Goal: Answer question/provide support: Share knowledge or assist other users

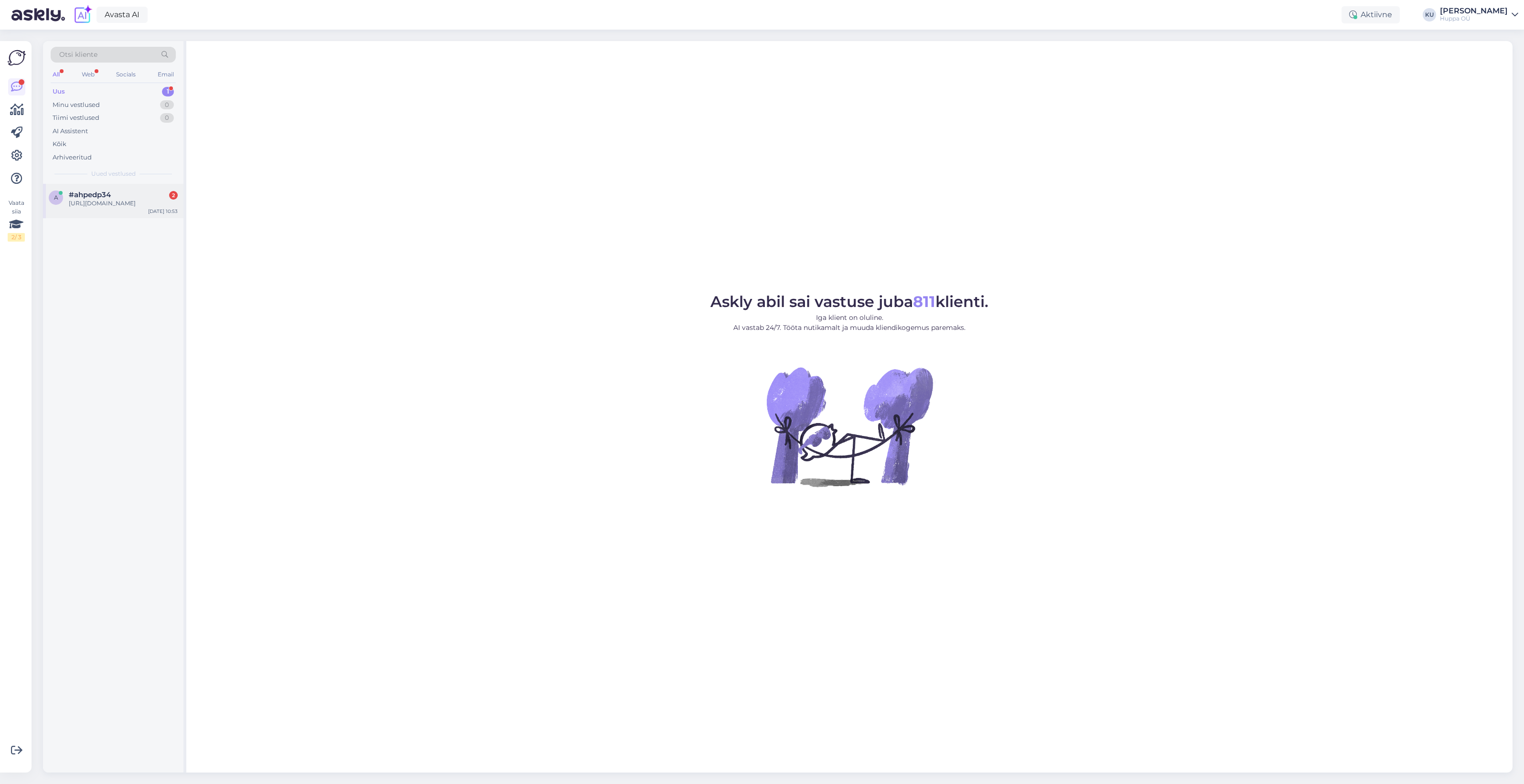
click at [120, 202] on div "https://shop.huppa.eu/lv/product/mazulu-ziemas-komplekts-lasse-300g160g-4/" at bounding box center [123, 204] width 109 height 9
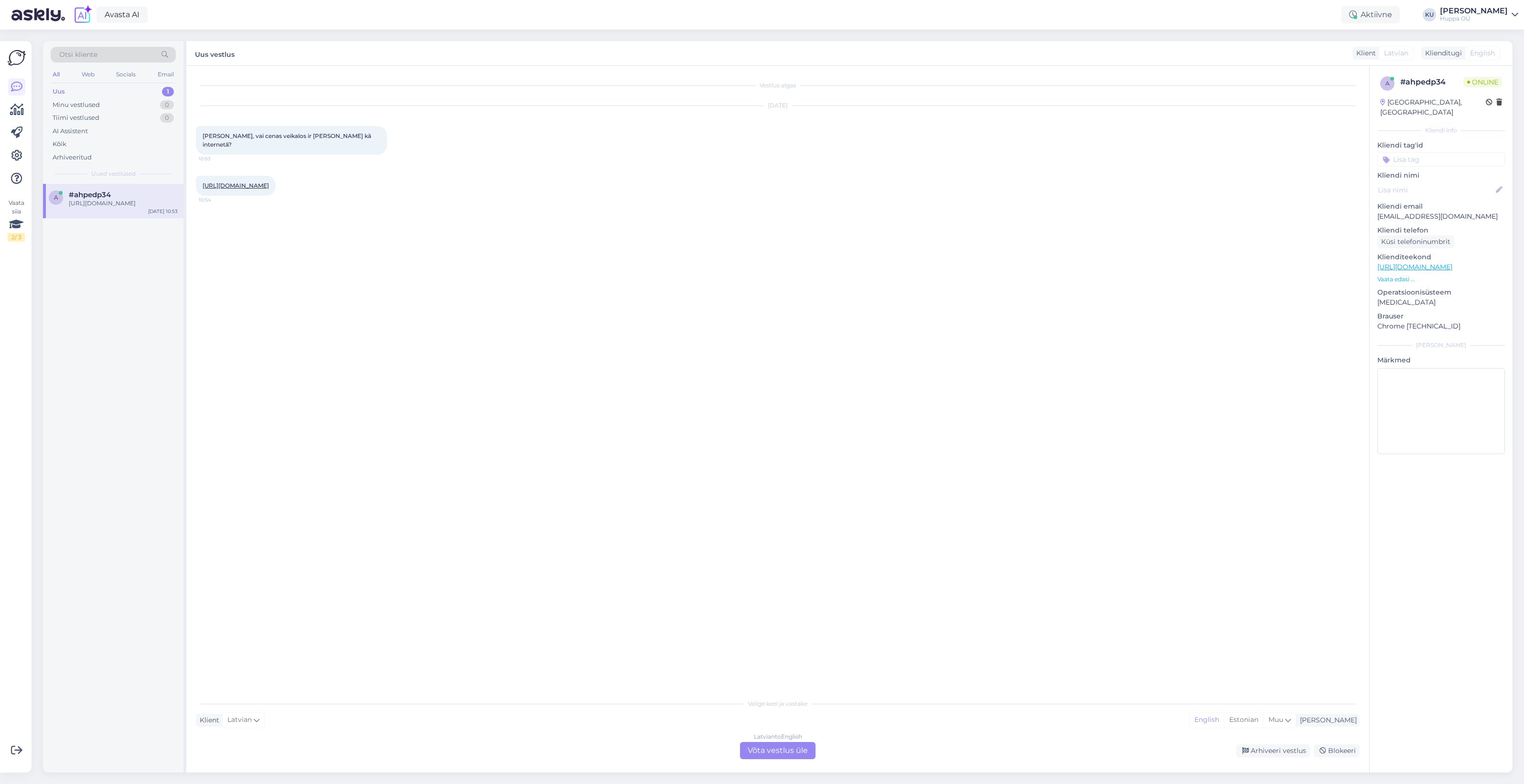
click at [772, 743] on div "Latvian to English Võta vestlus üle" at bounding box center [778, 751] width 75 height 17
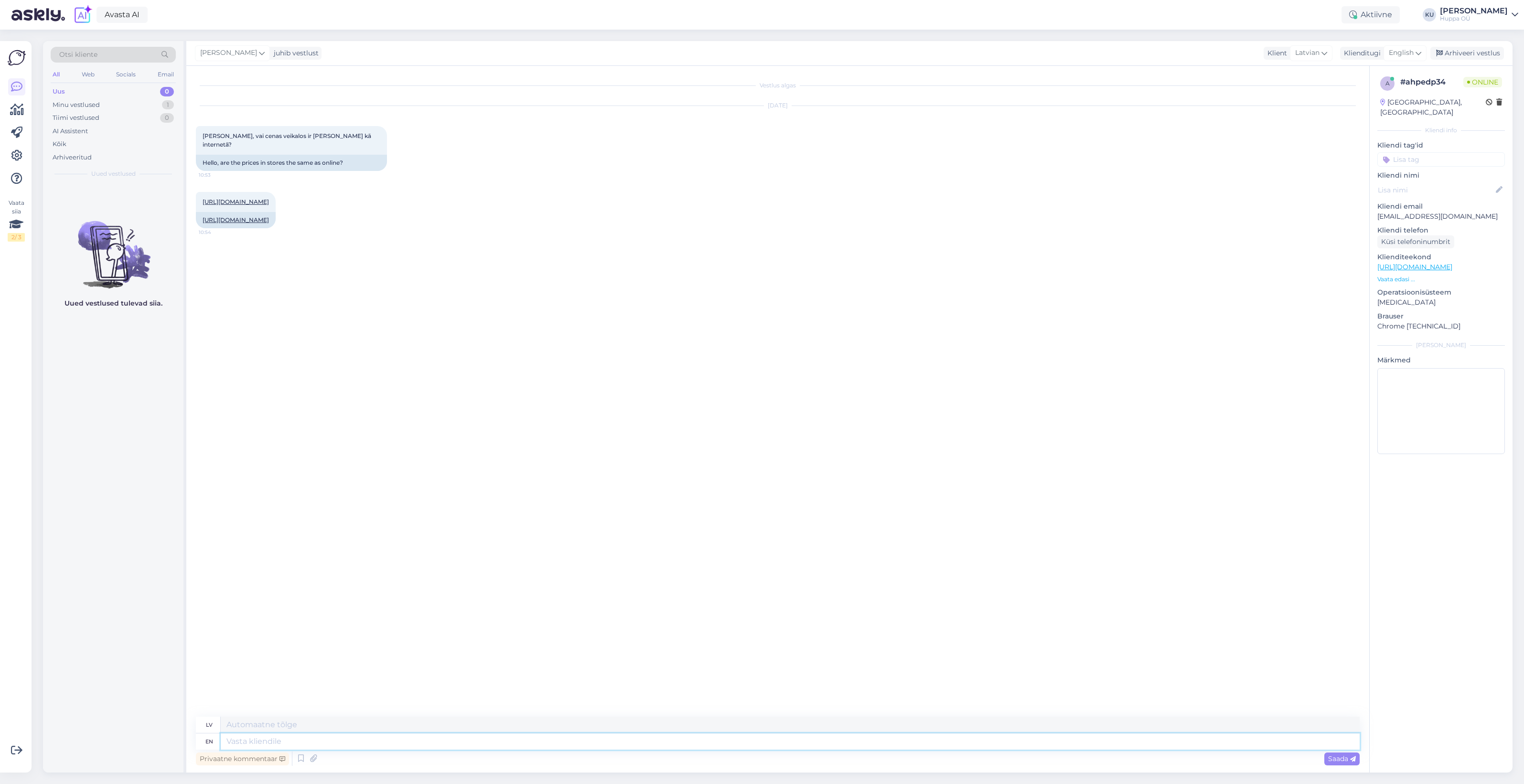
click at [347, 735] on textarea at bounding box center [790, 741] width 1139 height 16
type textarea "Hi! Y"
type textarea "Sveiki!"
type textarea "Hi! Yes, t"
type textarea "Sveiki! Jā,"
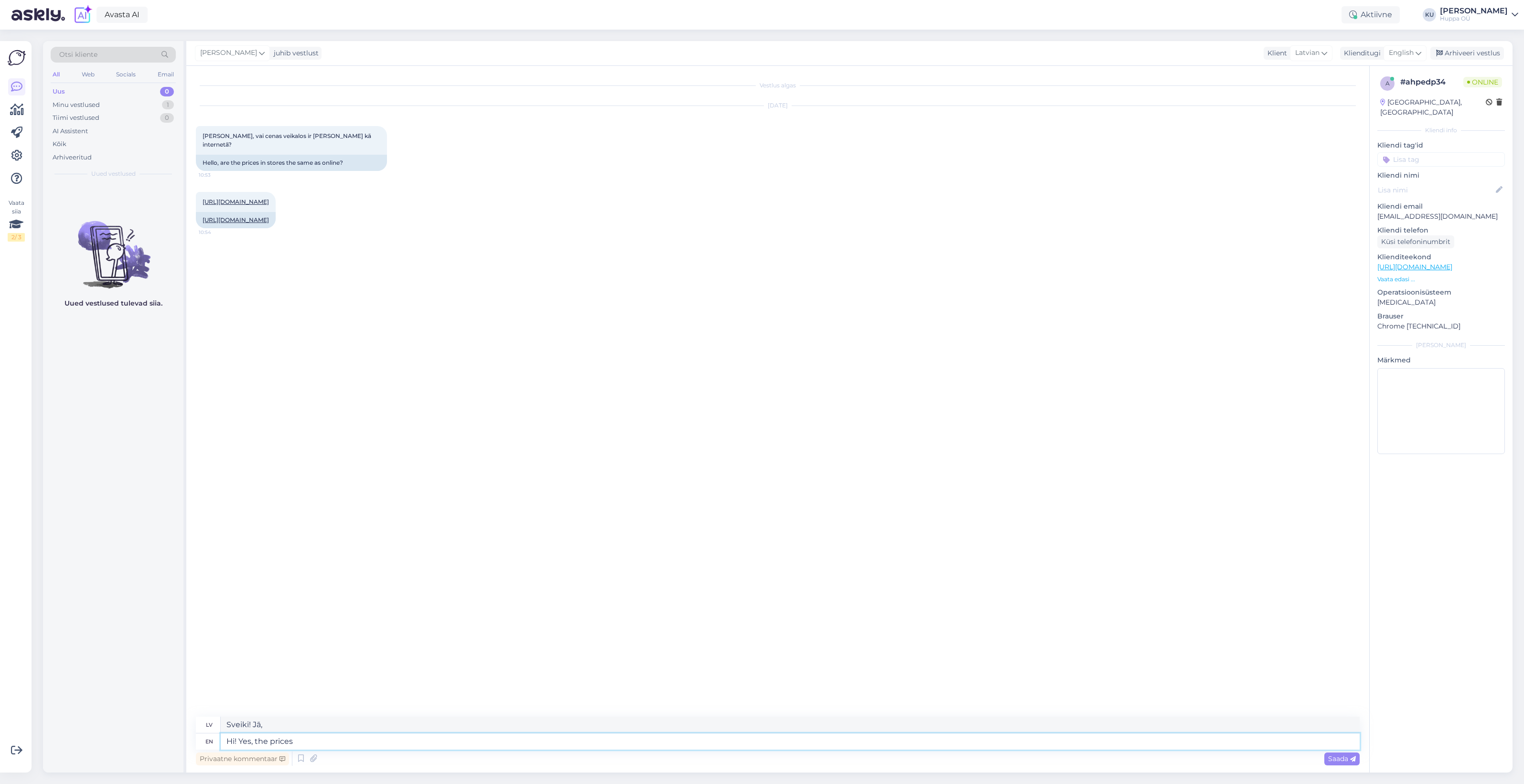
type textarea "Hi! Yes, the prices a"
type textarea "Sveiki! Jā, cenas"
type textarea "Hi! Yes, the prices are t"
type textarea "Sveiki! Jā, cenas ir šādas."
type textarea "Hi! Yes, the prices are the same."
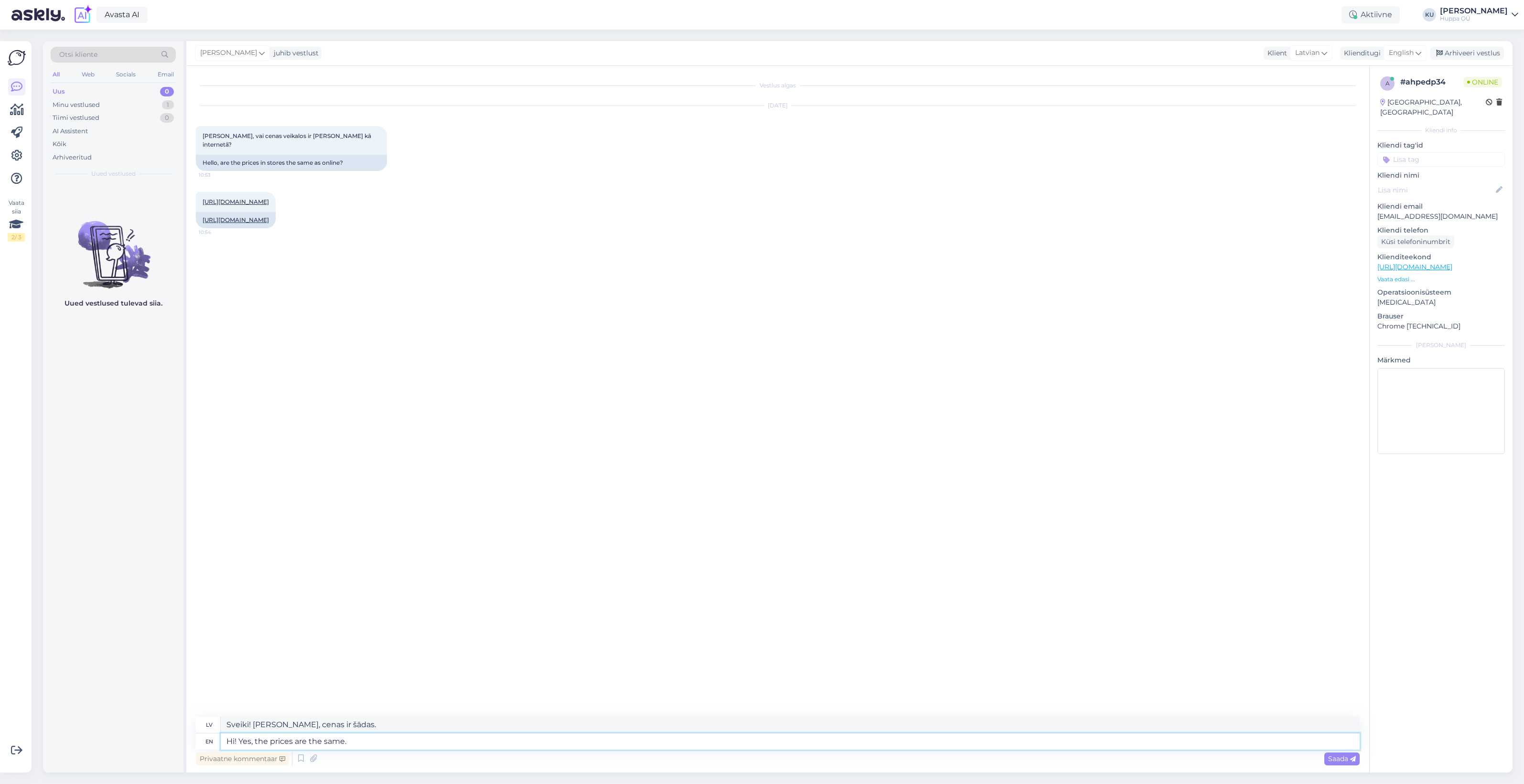
type textarea "Sveiki! Jā, cenas ir vienādas."
type textarea "But"
type textarea "Bet"
type textarea "But let me"
type textarea "Bet ļaujiet"
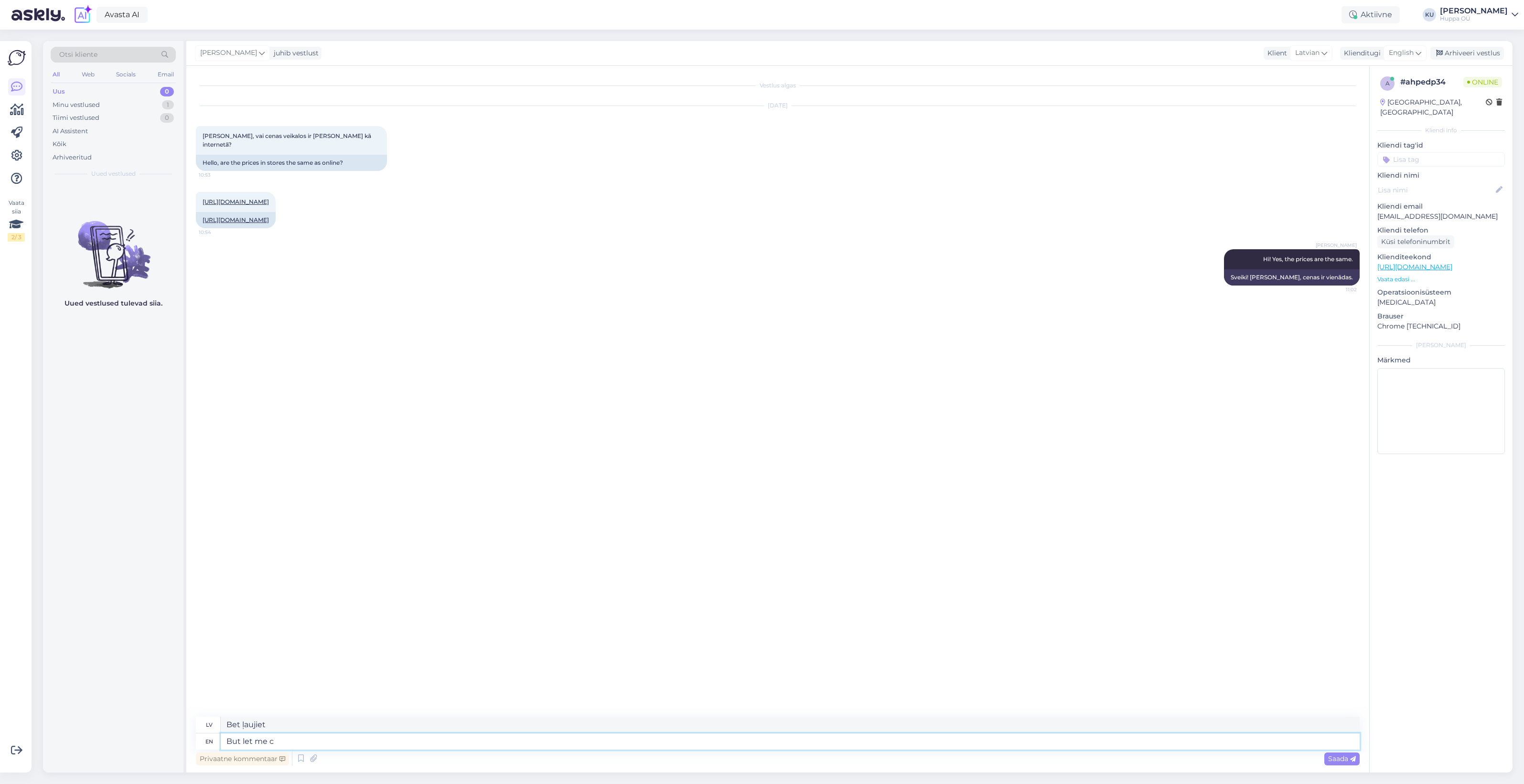
type textarea "But let me ch"
type textarea "Bet ļaujiet man"
type textarea "But let me check in"
type textarea "Bet ļaujiet man pārbaudīt"
type textarea "But let me check in whis s"
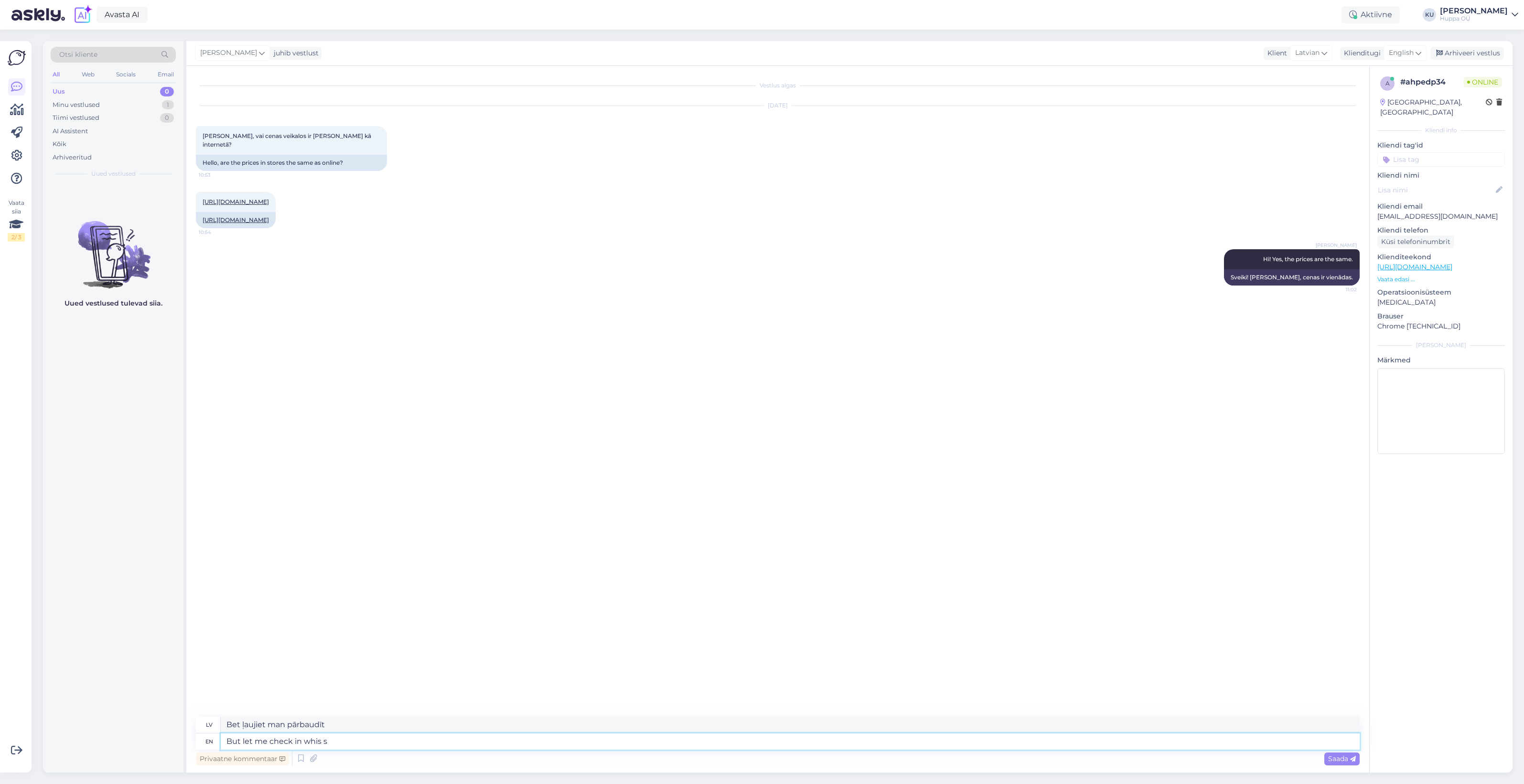
type textarea "Bet ļaujiet man pārbaudīt, vai viss ir kārtībā."
type textarea "But let me check in whis store th"
type textarea "Bet ļaujiet man pārbaudīt veikalā"
type textarea "But let me check in whis store this is"
type textarea "Bet ļaujiet man pārbaudīt, kurš veikals tas ir."
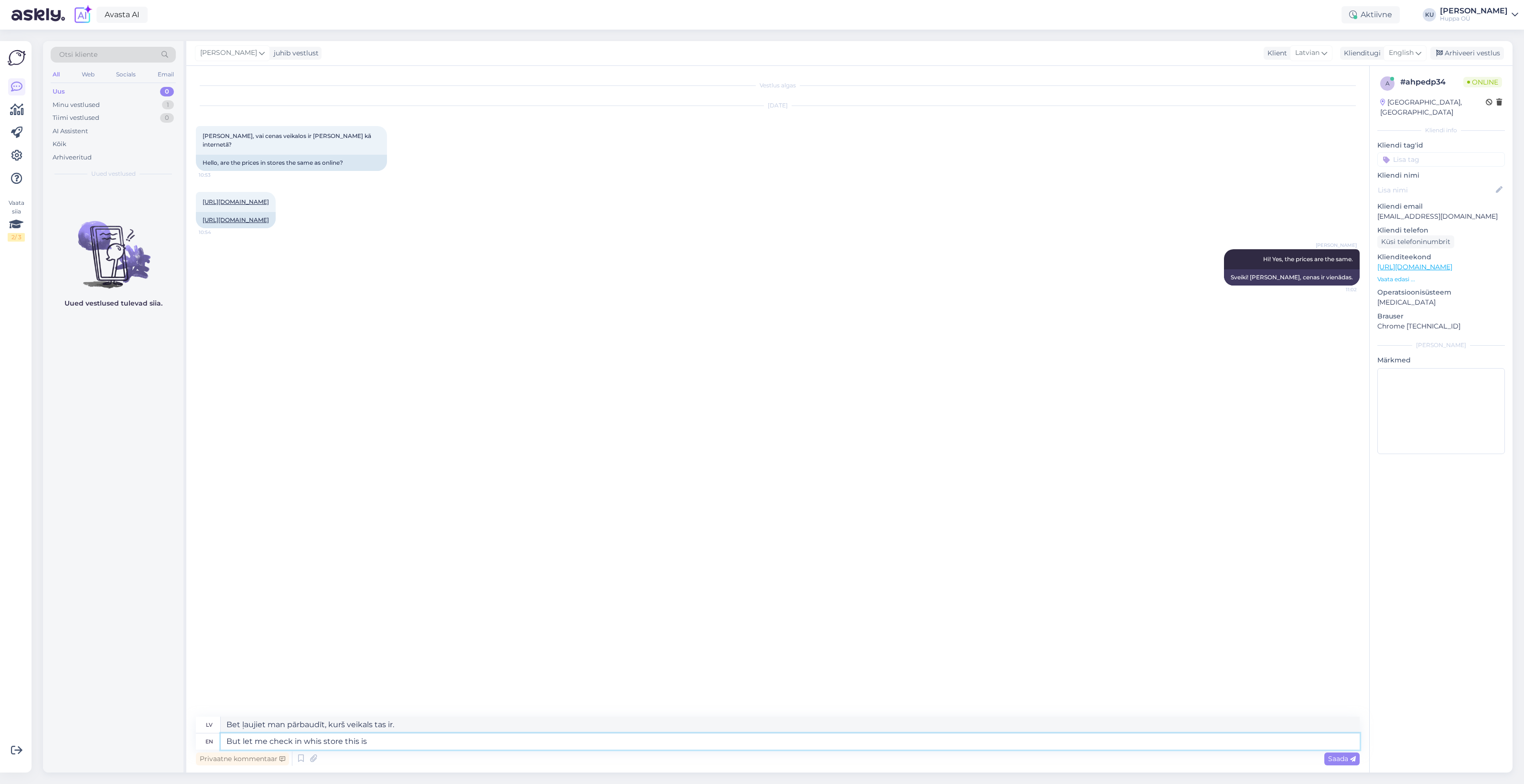
click at [319, 740] on textarea "But let me check in whis store this is" at bounding box center [790, 741] width 1139 height 16
type textarea "But let me check in which store this is"
type textarea "Bet ļaujiet man pārbaudīt, kurš veikals tas ir"
click at [438, 741] on textarea "But let me check in which store this is" at bounding box center [790, 741] width 1139 height 16
type textarea "But let me check in which store this is"
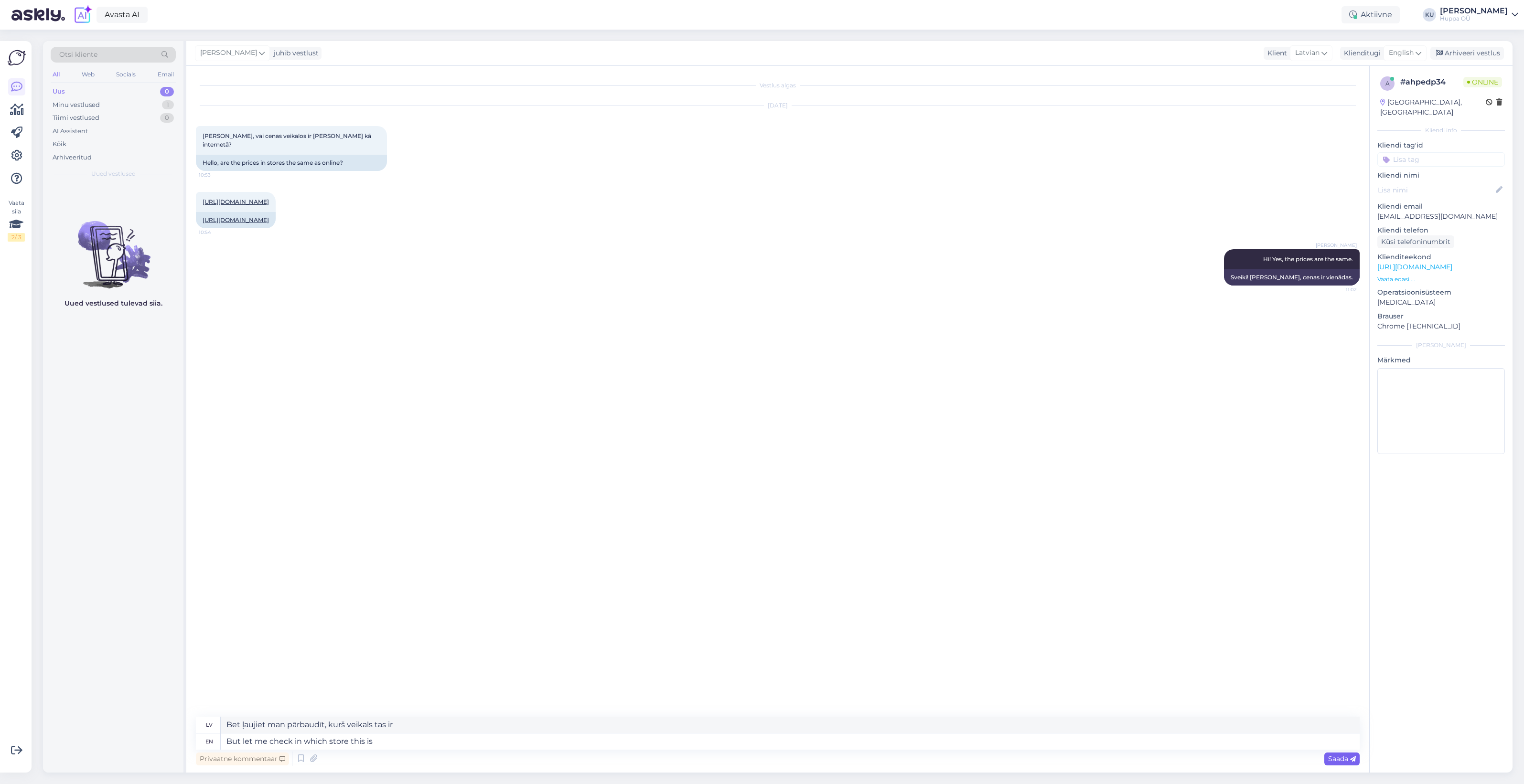
click at [1337, 758] on span "Saada" at bounding box center [1342, 759] width 28 height 9
click at [248, 198] on link "https://shop.huppa.eu/lv/product/mazulu-ziemas-komplekts-lasse-300g160g-4/" at bounding box center [236, 202] width 67 height 7
drag, startPoint x: 288, startPoint y: 743, endPoint x: 299, endPoint y: 738, distance: 12.1
click at [292, 743] on textarea at bounding box center [790, 741] width 1139 height 16
type textarea "This p"
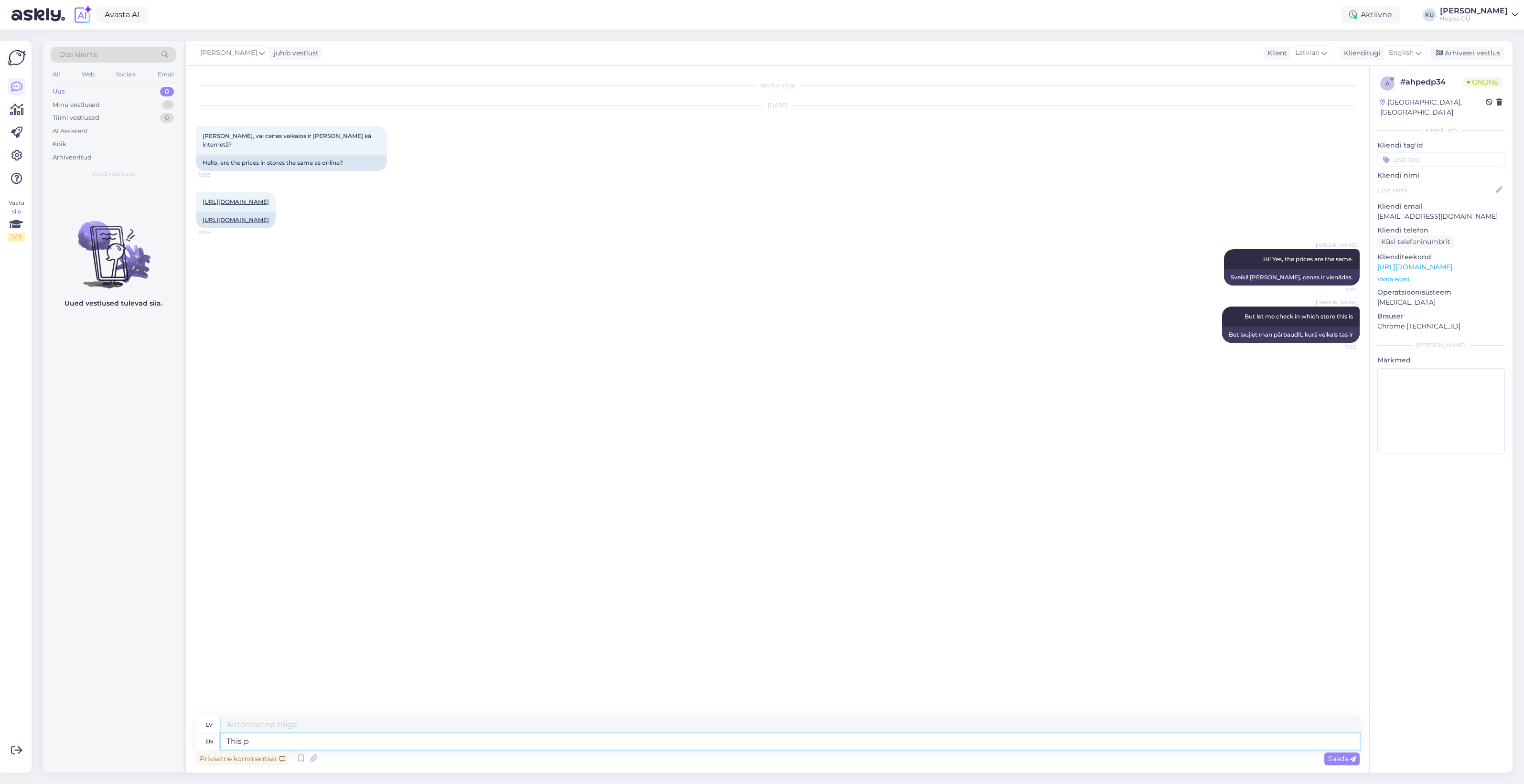
type textarea "Šis"
type textarea "This product"
type textarea "Šis produkts"
type textarea "This product is o"
type textarea "Šis produkts ir"
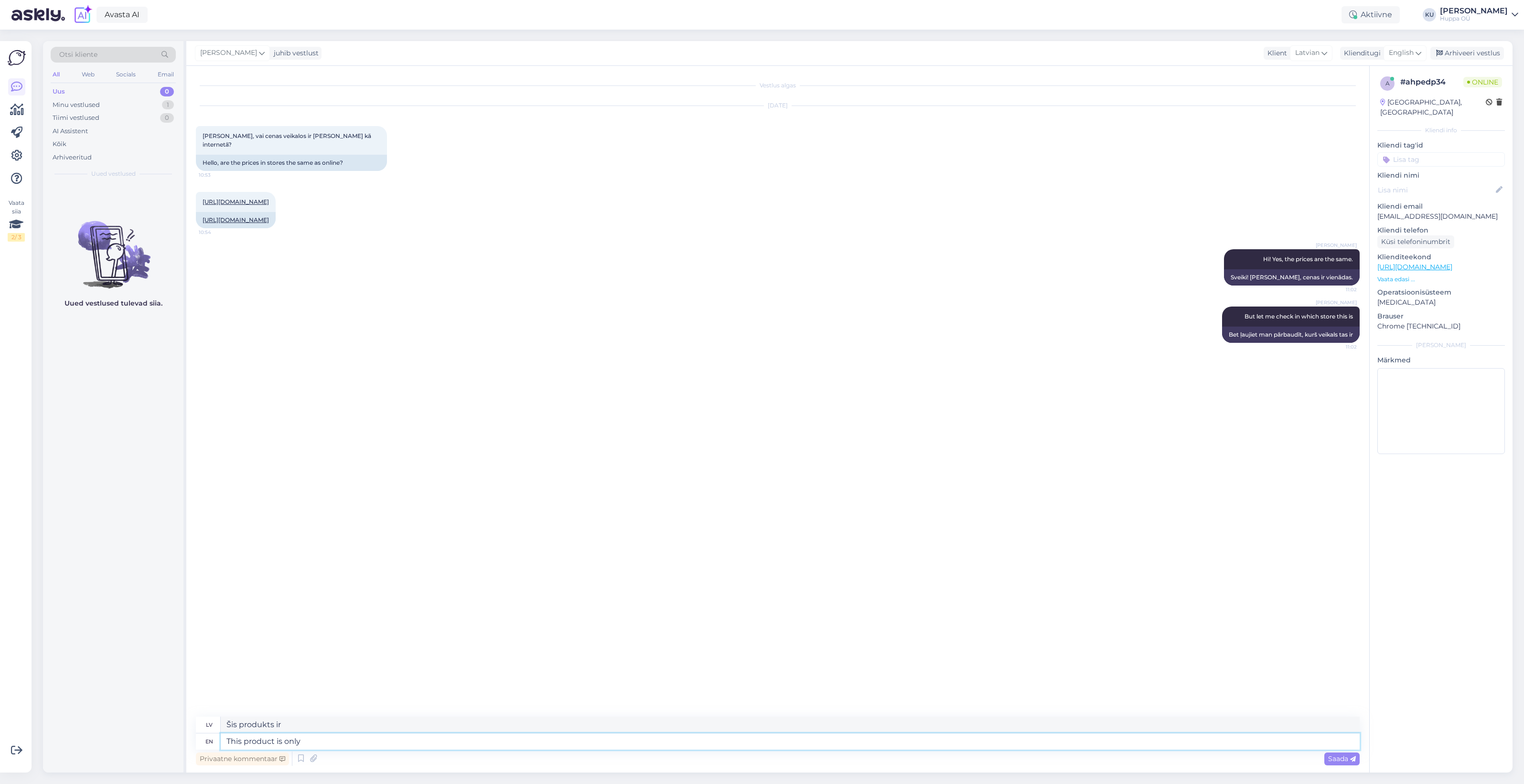
type textarea "This product is only i"
type textarea "Šis produkts ir paredzēts tikai"
type textarea "This product is only in"
type textarea "Šis produkts ir pieejams tikai"
type textarea "This product is only in Zemitana"
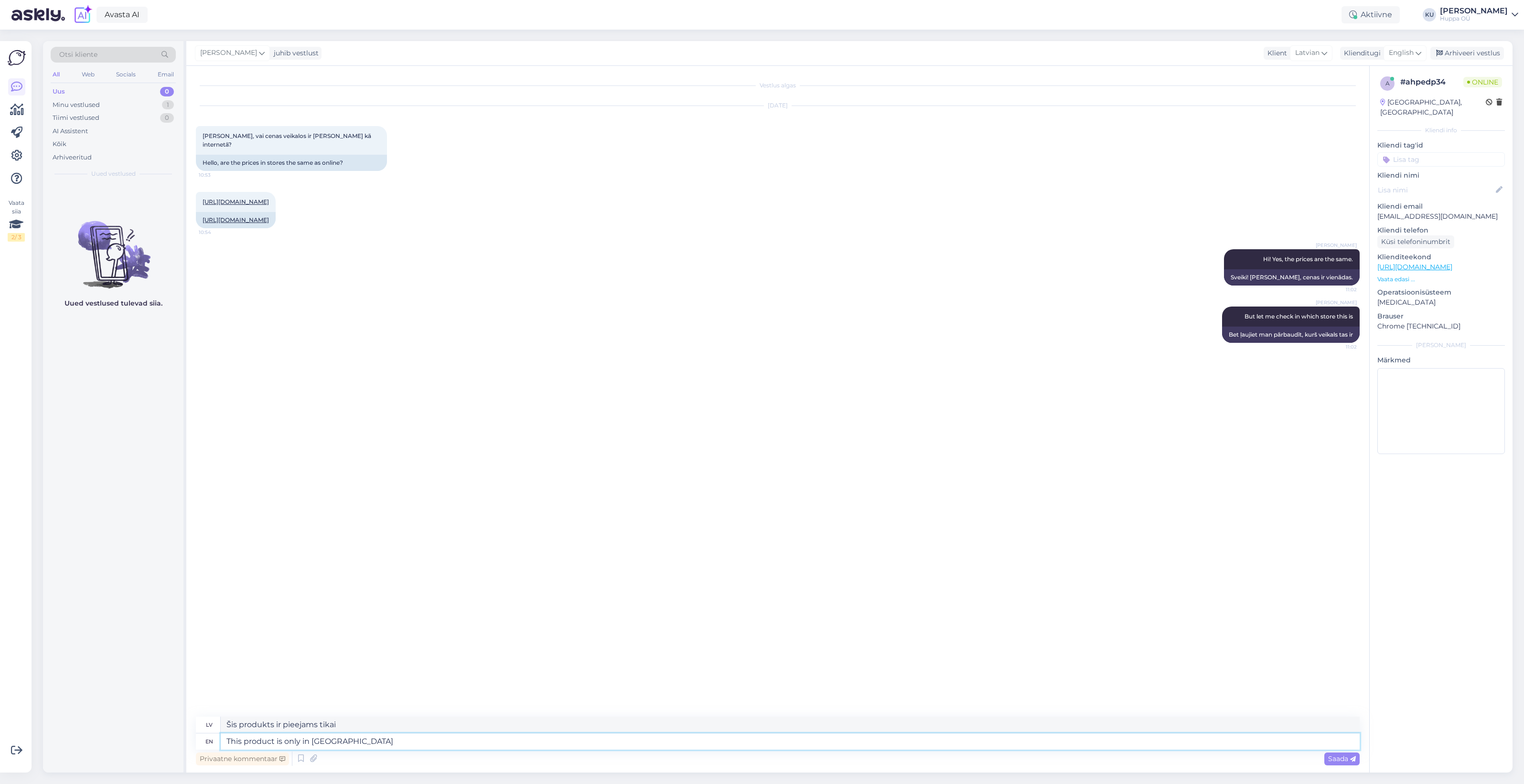
type textarea "Šis produkts ir pieejams tikai Zemitānā."
type textarea "This product is only in Zemitana shop."
type textarea "Šis produkts ir pieejams tikai Zemitana veikalā."
click at [1472, 51] on div "Arhiveeri vestlus" at bounding box center [1467, 54] width 73 height 13
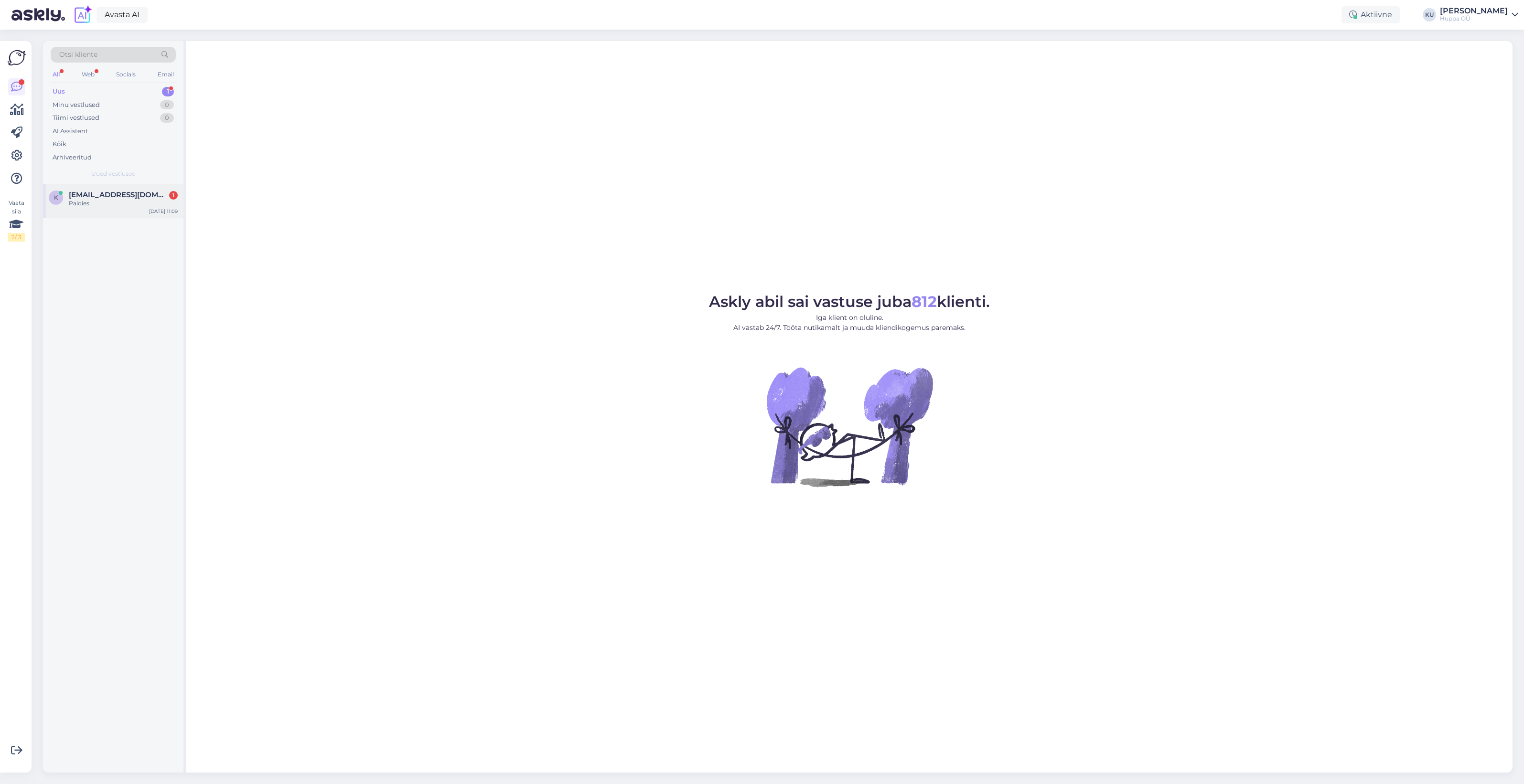
click at [97, 194] on span "kup4@inbox.lv" at bounding box center [118, 195] width 99 height 9
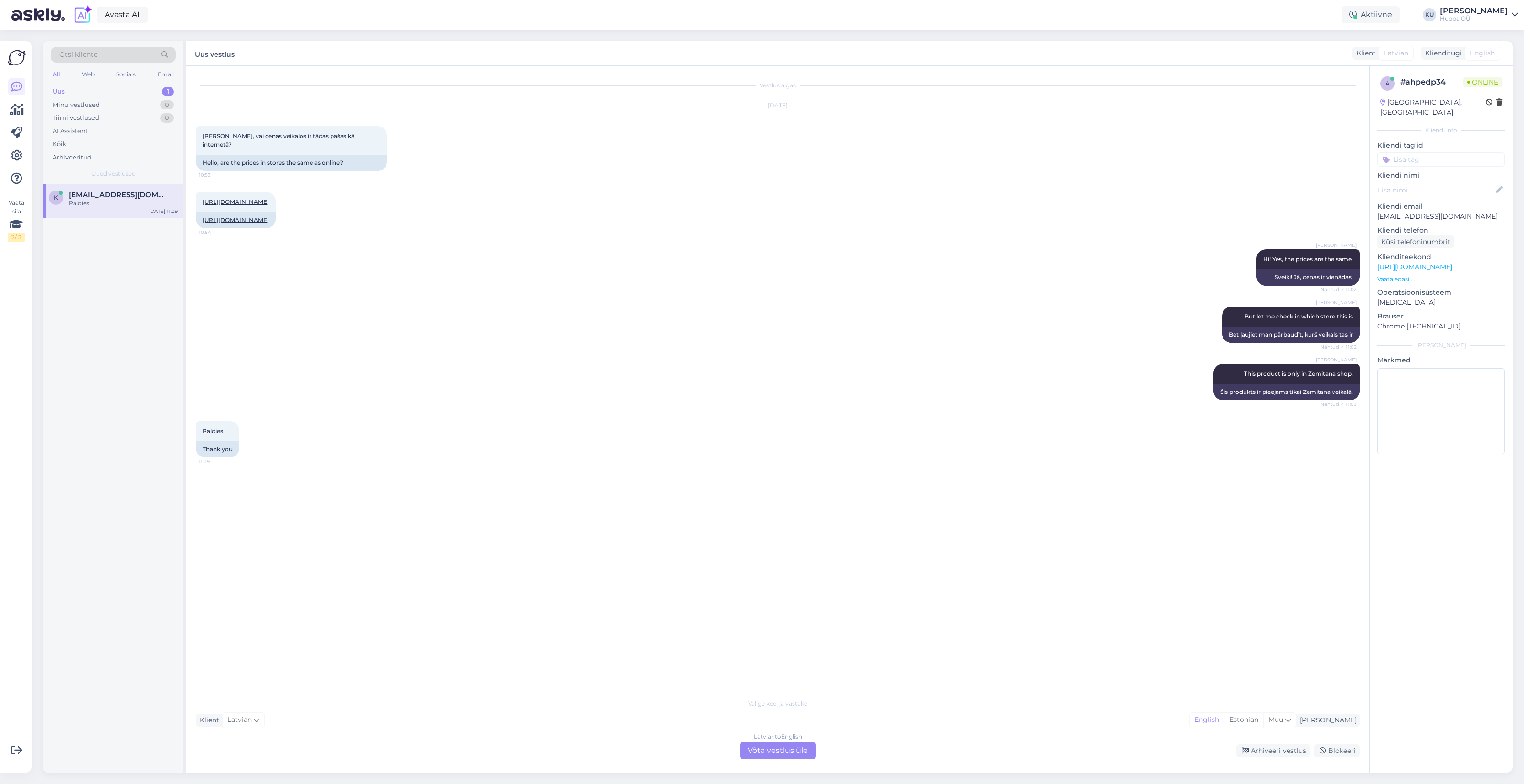
click at [763, 752] on div "Latvian to English Võta vestlus üle" at bounding box center [778, 751] width 75 height 17
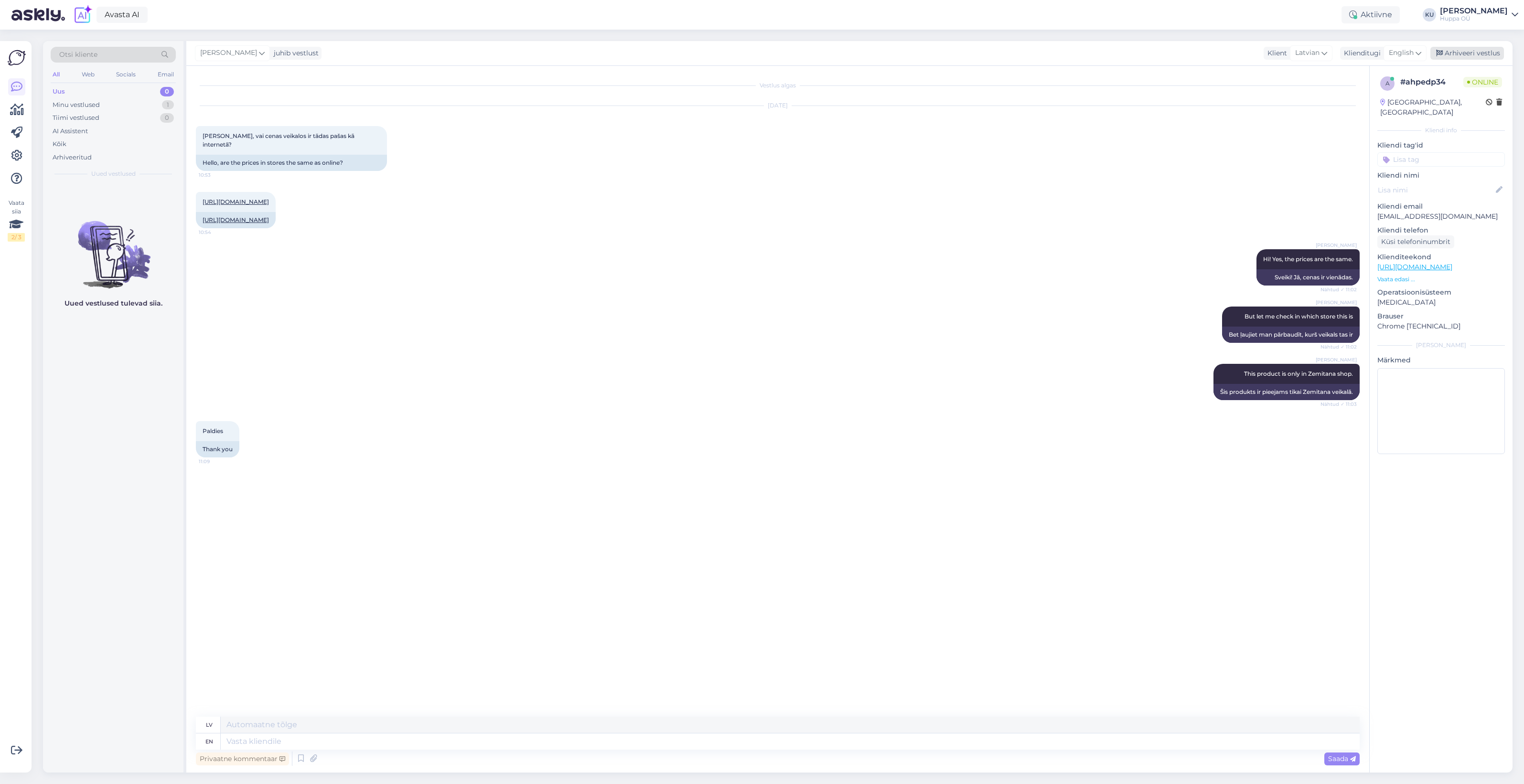
click at [1446, 49] on div "Arhiveeri vestlus" at bounding box center [1467, 54] width 73 height 13
